Goal: Task Accomplishment & Management: Use online tool/utility

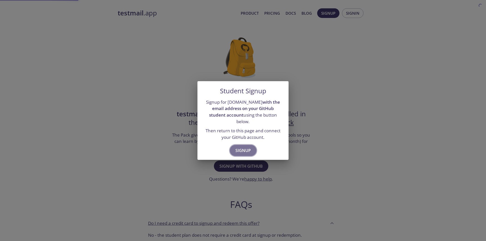
click at [245, 147] on span "Signup" at bounding box center [242, 150] width 15 height 7
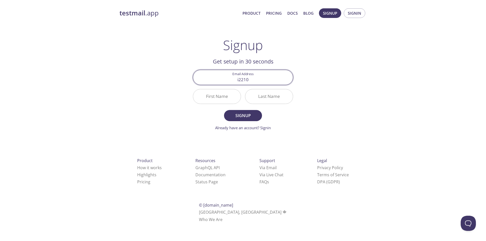
type input "[EMAIL_ADDRESS][DOMAIN_NAME]"
click at [220, 100] on input "First Name" at bounding box center [217, 96] width 48 height 14
type input "Zain"
type input "Nawaz"
click at [235, 114] on span "Signup" at bounding box center [242, 115] width 27 height 7
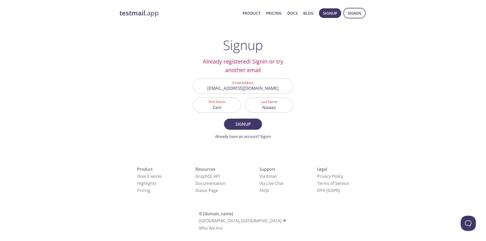
click at [359, 14] on span "Signin" at bounding box center [353, 13] width 13 height 7
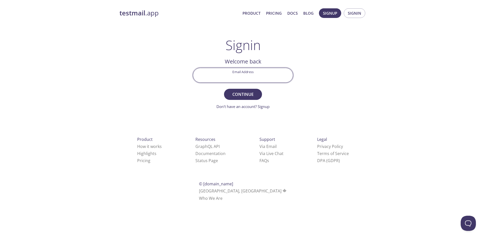
click at [249, 76] on input "Email Address" at bounding box center [243, 75] width 100 height 14
type input "[EMAIL_ADDRESS][DOMAIN_NAME]"
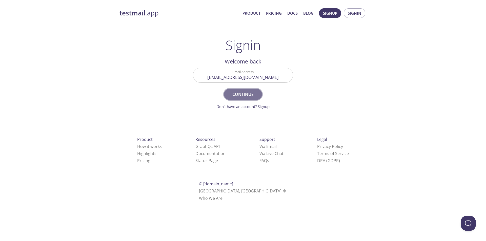
click at [243, 96] on span "Continue" at bounding box center [242, 94] width 27 height 7
click at [251, 84] on div "Signin Security Code" at bounding box center [243, 75] width 104 height 19
click at [249, 79] on input "Signin Security Code" at bounding box center [243, 75] width 100 height 14
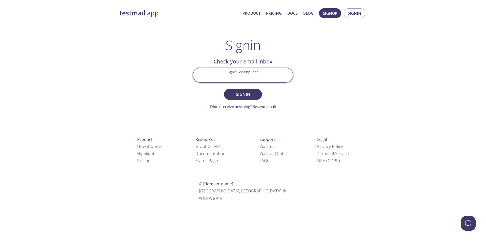
paste input "XLF8P7Y"
type input "XLF8P7Y"
click at [249, 92] on span "Signin" at bounding box center [242, 94] width 27 height 7
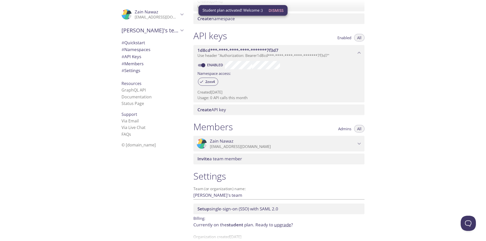
scroll to position [119, 0]
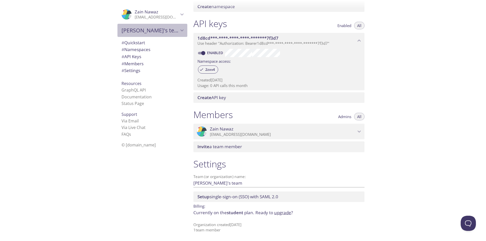
click at [154, 33] on span "[PERSON_NAME]'s team" at bounding box center [149, 30] width 57 height 7
click at [180, 31] on icon "Zain's team" at bounding box center [182, 30] width 7 height 7
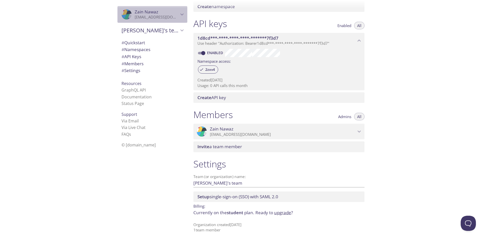
click at [150, 14] on span "Zain Nawaz" at bounding box center [147, 12] width 24 height 6
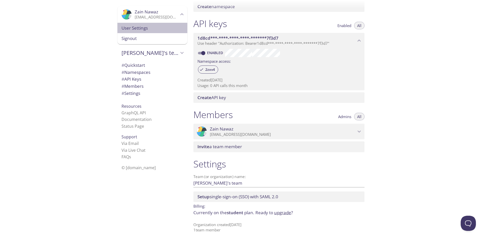
click at [143, 23] on div "User Settings" at bounding box center [152, 28] width 70 height 11
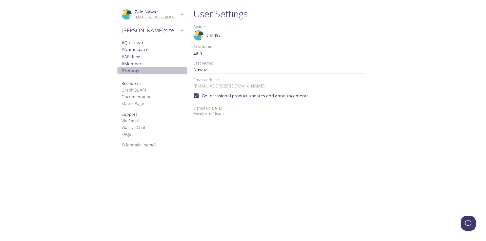
click at [130, 71] on span "# Settings" at bounding box center [130, 71] width 19 height 6
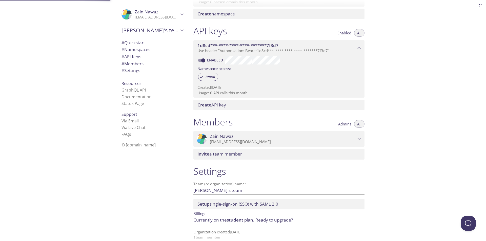
scroll to position [119, 0]
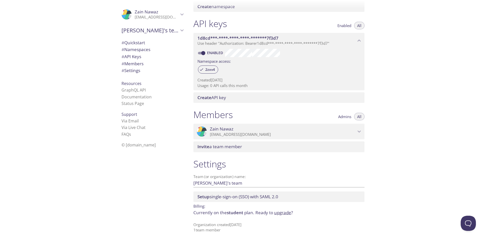
click at [125, 16] on icon "Zain Nawaz" at bounding box center [119, 15] width 57 height 68
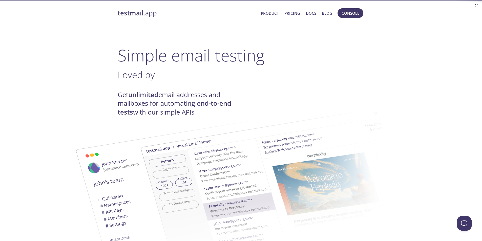
click at [292, 15] on link "Pricing" at bounding box center [292, 13] width 16 height 7
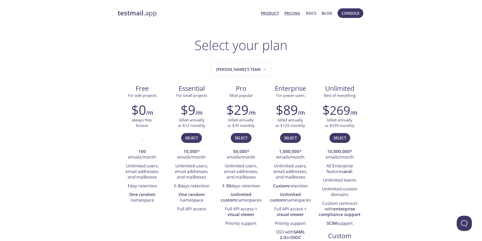
click at [271, 12] on link "Product" at bounding box center [270, 13] width 18 height 7
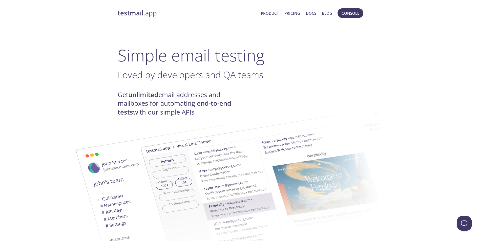
click at [296, 14] on link "Pricing" at bounding box center [292, 13] width 16 height 7
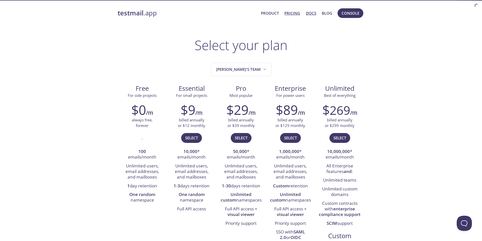
click at [312, 13] on link "Docs" at bounding box center [311, 13] width 10 height 7
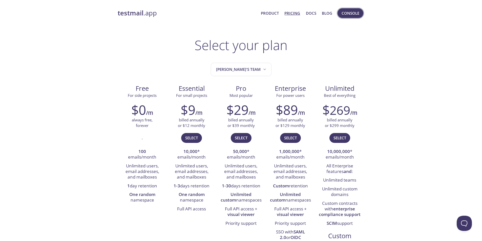
click at [346, 14] on span "Console" at bounding box center [350, 13] width 18 height 7
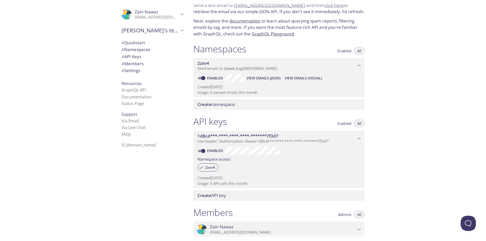
scroll to position [20, 0]
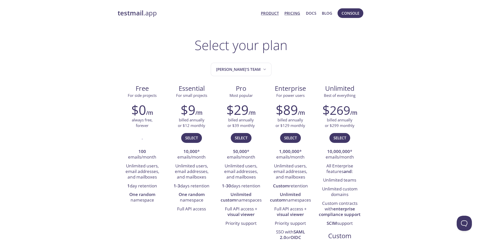
click at [274, 12] on link "Product" at bounding box center [270, 13] width 18 height 7
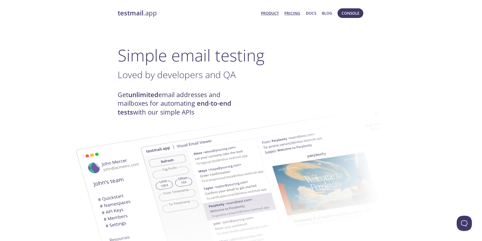
click at [298, 13] on link "Pricing" at bounding box center [292, 13] width 16 height 7
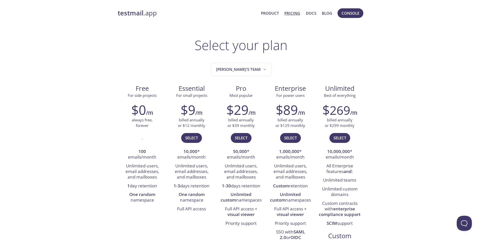
click at [145, 14] on link "testmail .app" at bounding box center [187, 13] width 139 height 9
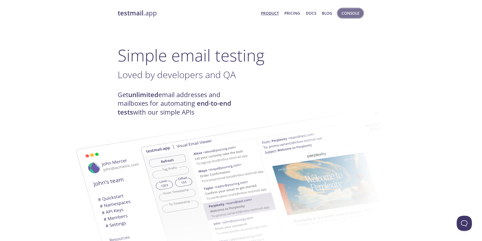
click at [350, 10] on span "Console" at bounding box center [350, 13] width 18 height 7
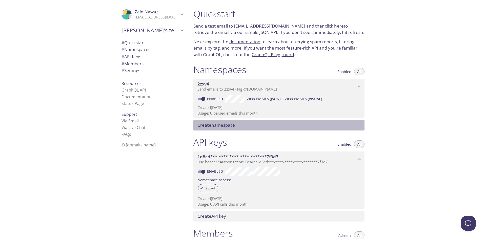
click at [258, 127] on span "Create namespace" at bounding box center [279, 125] width 165 height 6
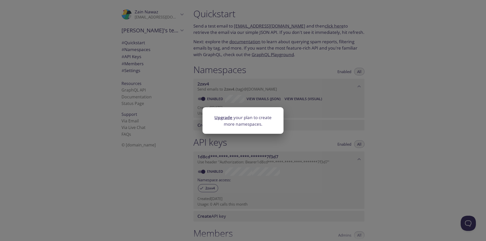
click at [299, 116] on div "Upgrade your plan to create more namespaces." at bounding box center [243, 120] width 486 height 241
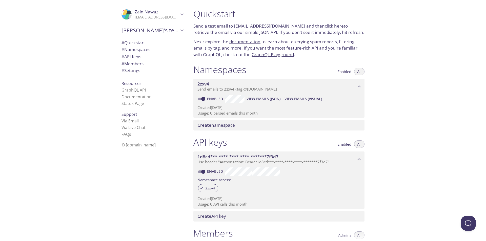
click at [283, 110] on p "Created [DATE]" at bounding box center [278, 107] width 163 height 5
click at [324, 25] on link "click here" at bounding box center [333, 26] width 19 height 6
click at [361, 141] on button "All" at bounding box center [359, 144] width 10 height 8
click at [347, 144] on span "Enabled" at bounding box center [344, 144] width 14 height 0
click at [359, 144] on span "All" at bounding box center [359, 144] width 4 height 0
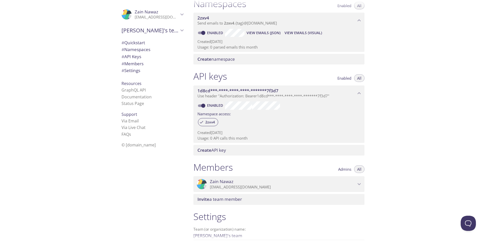
scroll to position [66, 0]
click at [241, 151] on span "Create API key" at bounding box center [279, 150] width 165 height 6
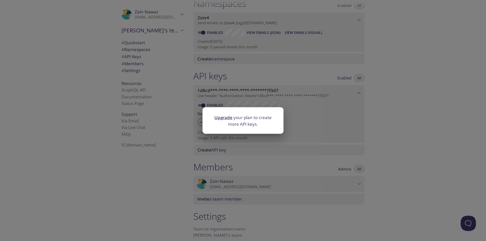
click at [268, 145] on div "Upgrade your plan to create more API keys." at bounding box center [243, 120] width 486 height 241
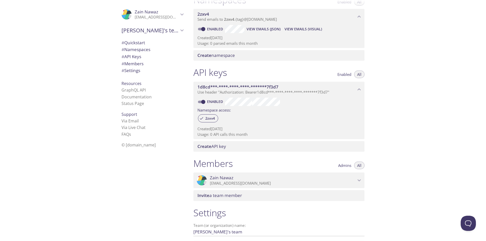
scroll to position [70, 0]
click at [228, 84] on span "1d8cd***-****-****-****-*******7f3d7" at bounding box center [237, 87] width 81 height 6
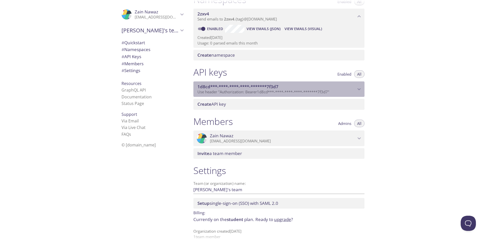
click at [228, 84] on span "1d8cd***-****-****-****-*******7f3d7" at bounding box center [237, 87] width 81 height 6
